Goal: Task Accomplishment & Management: Manage account settings

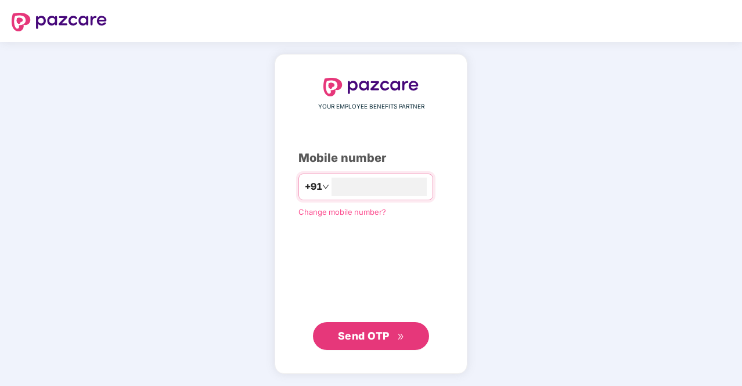
type input "**********"
click at [379, 344] on button "Send OTP" at bounding box center [371, 336] width 116 height 28
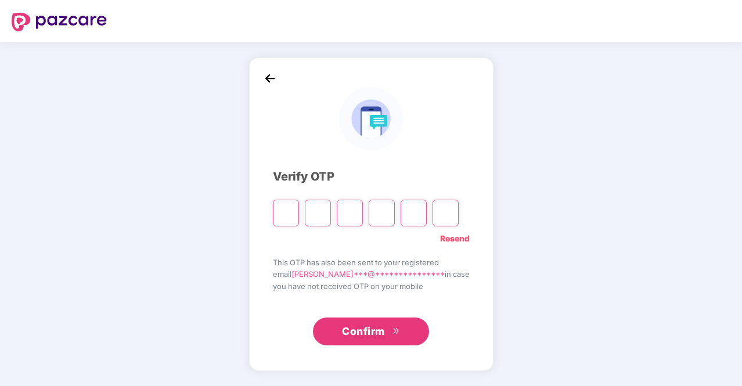
type input "*"
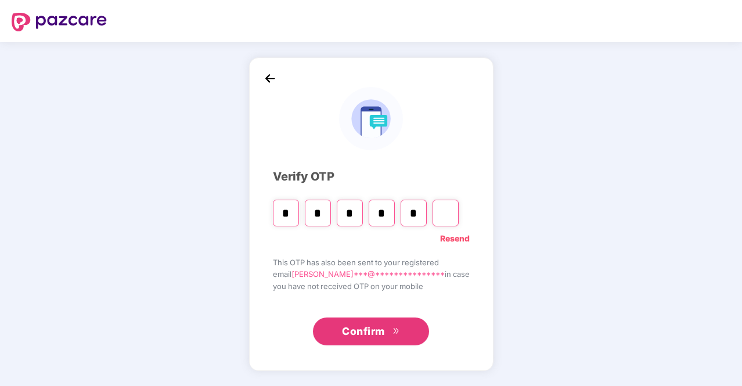
type input "*"
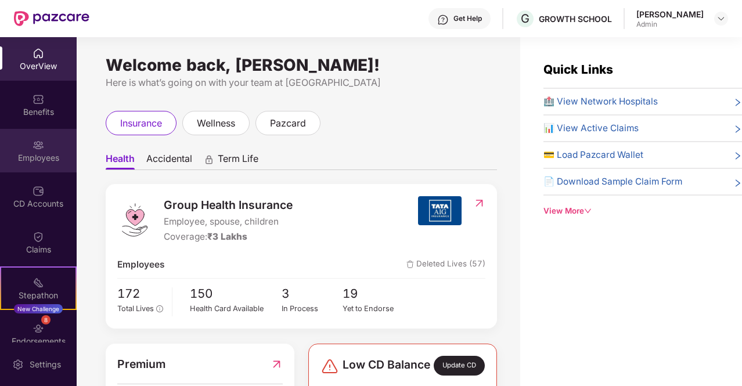
click at [52, 152] on div "Employees" at bounding box center [38, 158] width 77 height 12
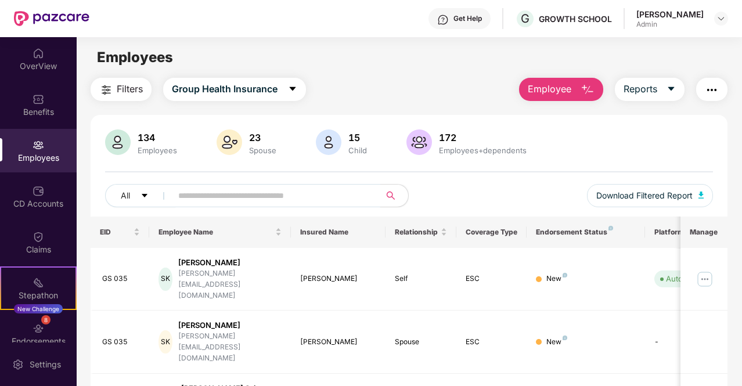
click at [261, 201] on input "text" at bounding box center [271, 195] width 186 height 17
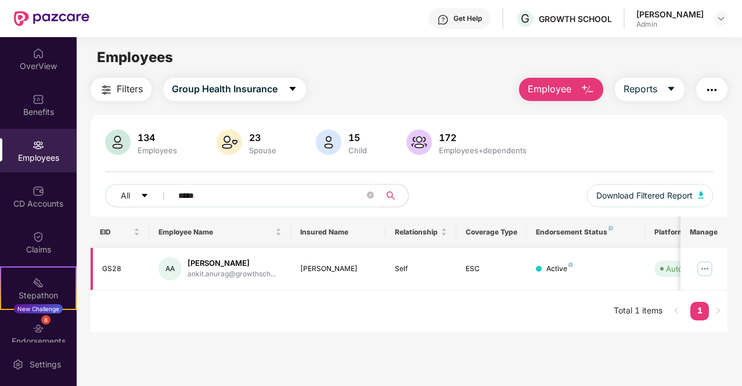
type input "*****"
click at [706, 272] on img at bounding box center [705, 269] width 19 height 19
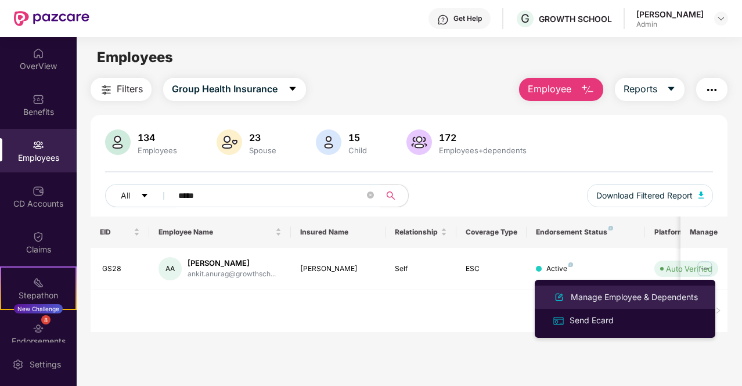
click at [653, 299] on div "Manage Employee & Dependents" at bounding box center [635, 297] width 132 height 13
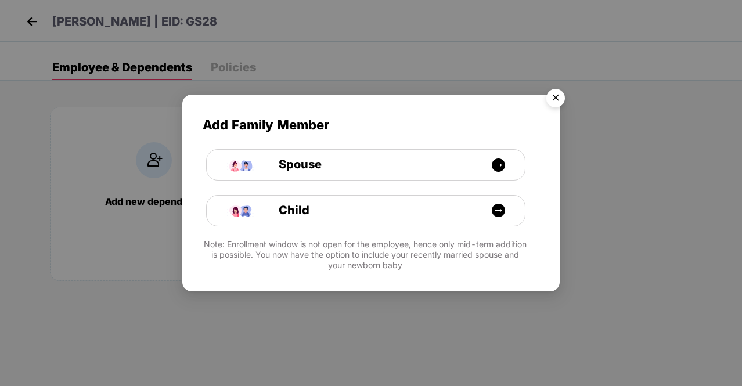
click at [561, 98] on img "Close" at bounding box center [556, 100] width 33 height 33
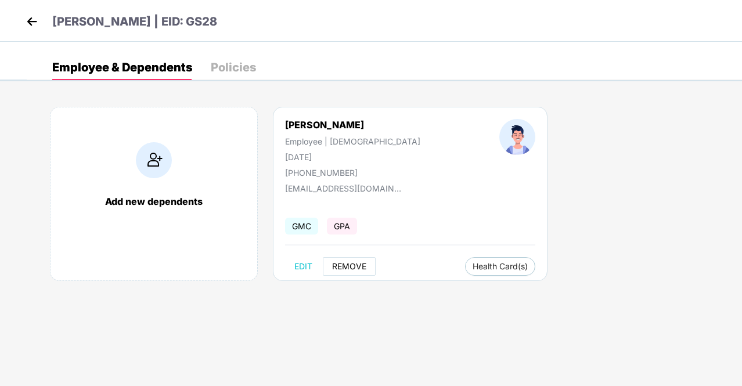
click at [343, 266] on span "REMOVE" at bounding box center [349, 266] width 34 height 9
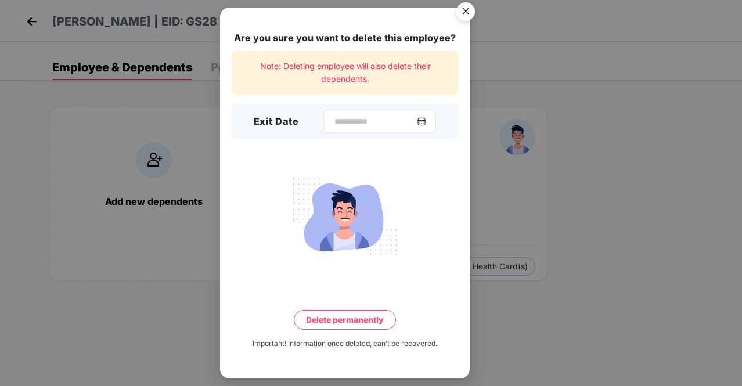
click at [426, 120] on img at bounding box center [421, 121] width 9 height 9
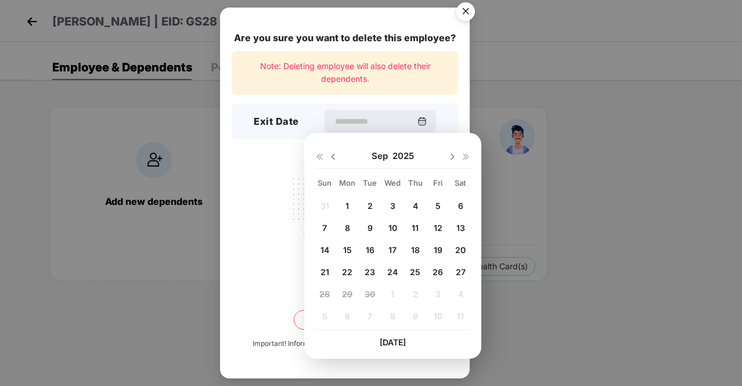
click at [441, 274] on span "26" at bounding box center [438, 272] width 10 height 10
type input "**********"
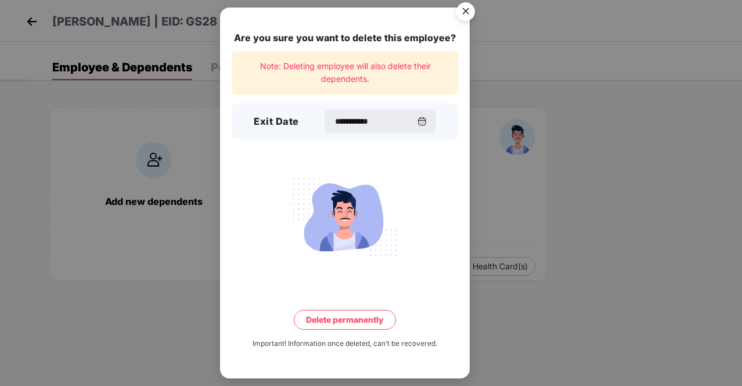
click at [368, 328] on button "Delete permanently" at bounding box center [345, 320] width 102 height 20
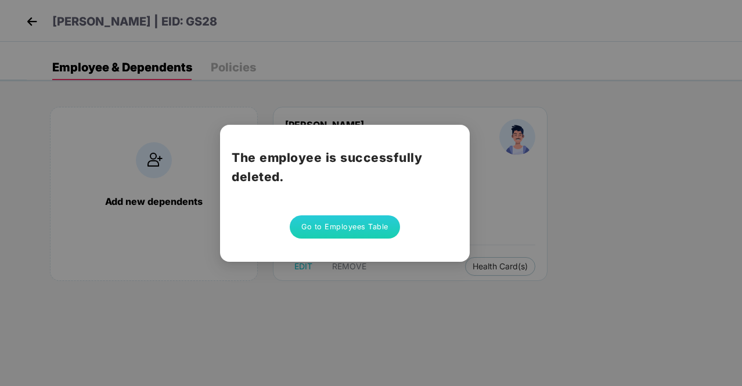
click at [359, 234] on button "Go to Employees Table" at bounding box center [345, 226] width 110 height 23
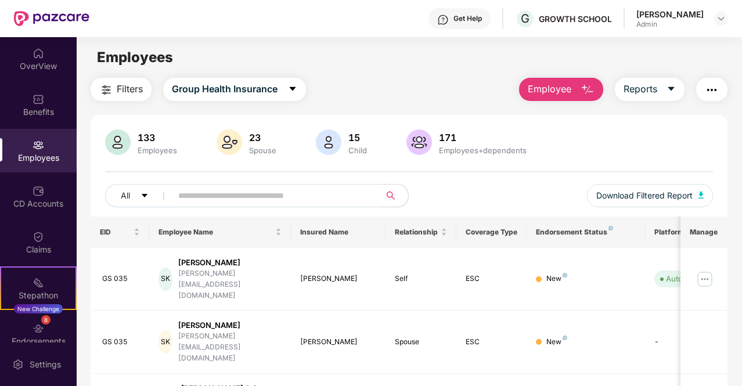
click at [312, 195] on input "text" at bounding box center [271, 195] width 186 height 17
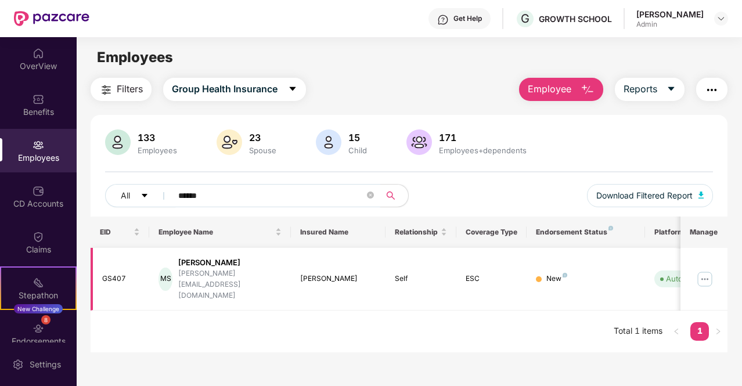
type input "******"
click at [703, 271] on img at bounding box center [705, 279] width 19 height 19
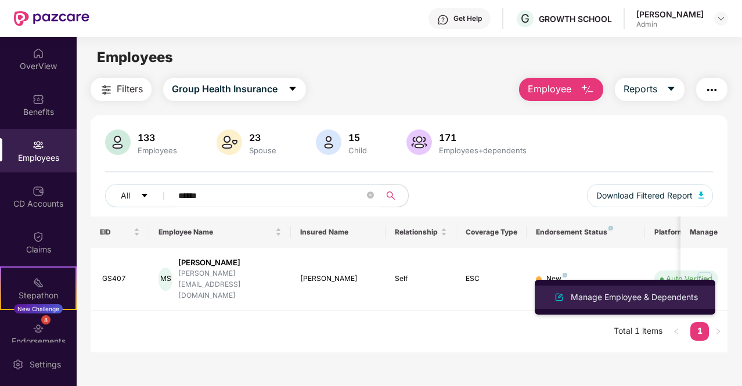
click at [676, 300] on div "Manage Employee & Dependents" at bounding box center [635, 297] width 132 height 13
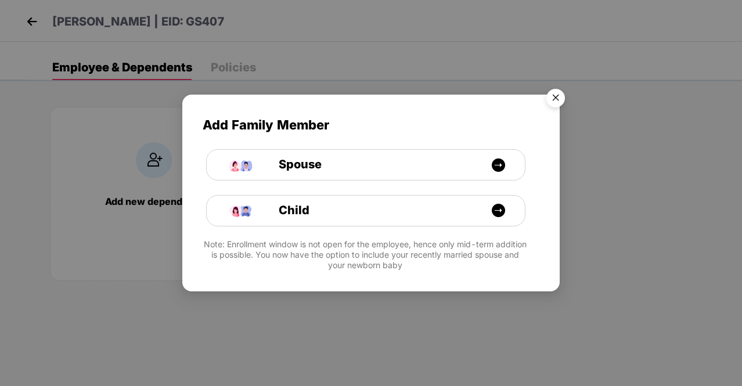
click at [558, 95] on img "Close" at bounding box center [556, 100] width 33 height 33
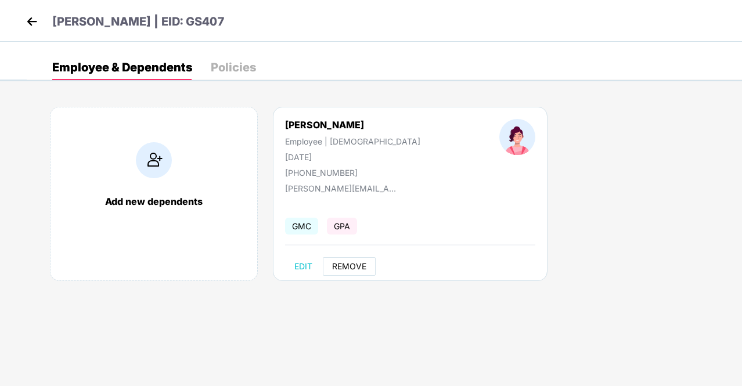
click at [337, 268] on span "REMOVE" at bounding box center [349, 266] width 34 height 9
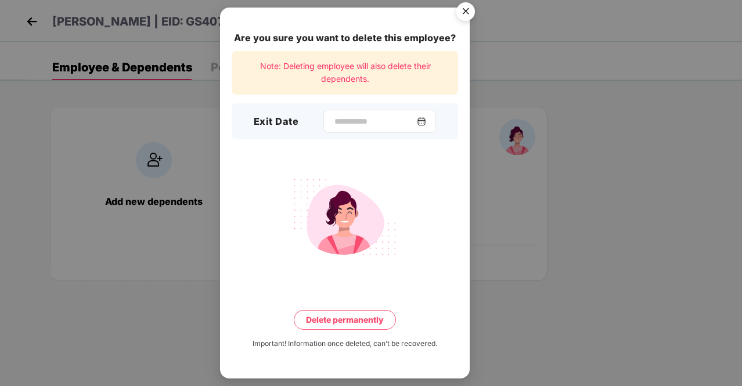
click at [426, 122] on img at bounding box center [421, 121] width 9 height 9
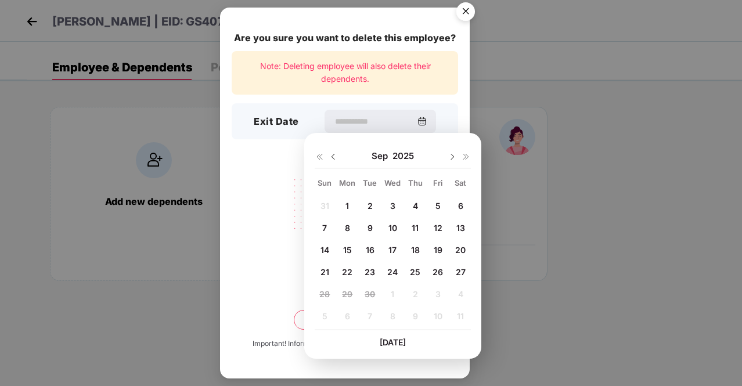
click at [440, 275] on span "26" at bounding box center [438, 272] width 10 height 10
type input "**********"
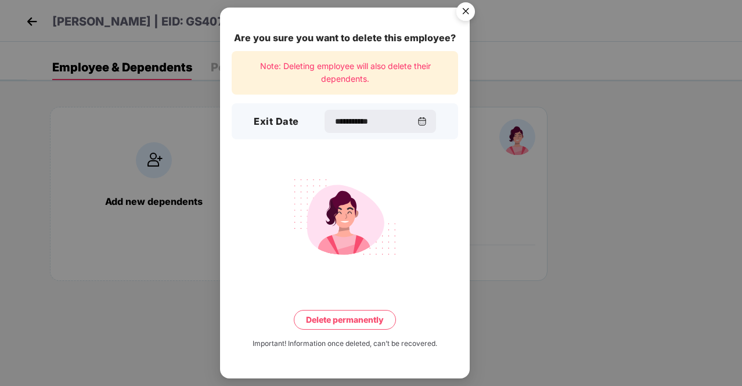
click at [363, 323] on button "Delete permanently" at bounding box center [345, 320] width 102 height 20
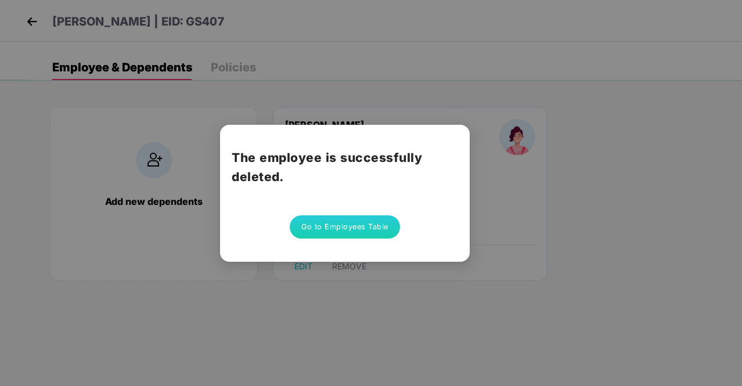
click at [371, 228] on button "Go to Employees Table" at bounding box center [345, 226] width 110 height 23
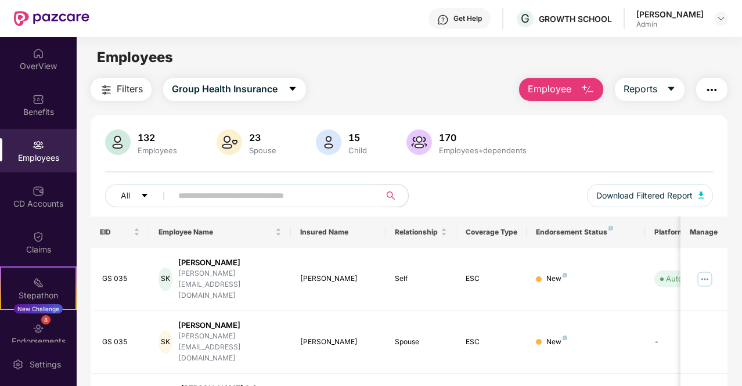
click at [260, 192] on input "text" at bounding box center [271, 195] width 186 height 17
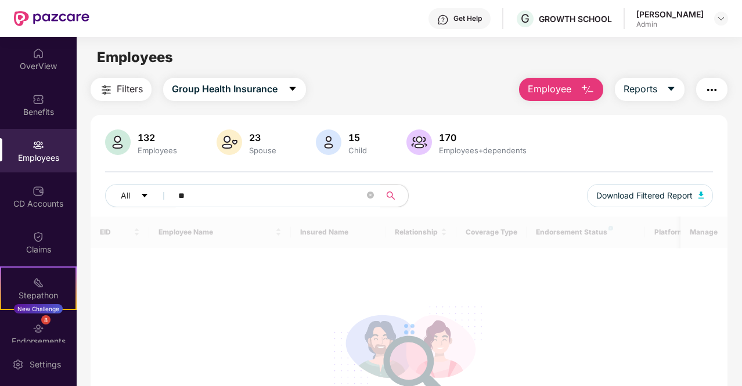
type input "*"
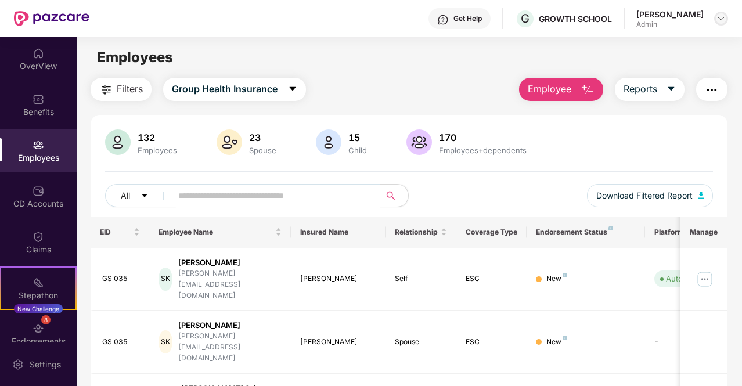
click at [721, 16] on img at bounding box center [721, 18] width 9 height 9
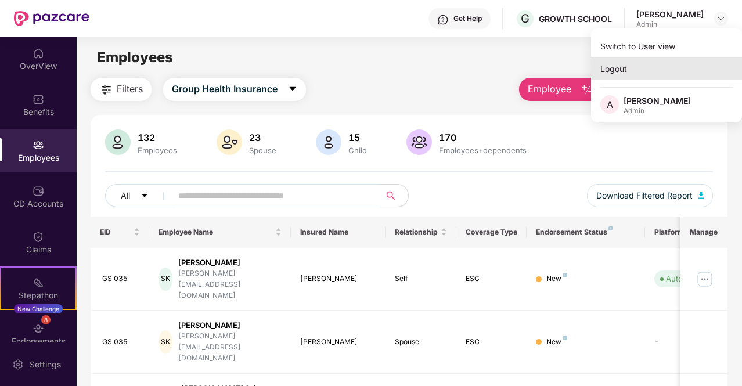
click at [655, 71] on div "Logout" at bounding box center [666, 69] width 151 height 23
